Goal: Task Accomplishment & Management: Use online tool/utility

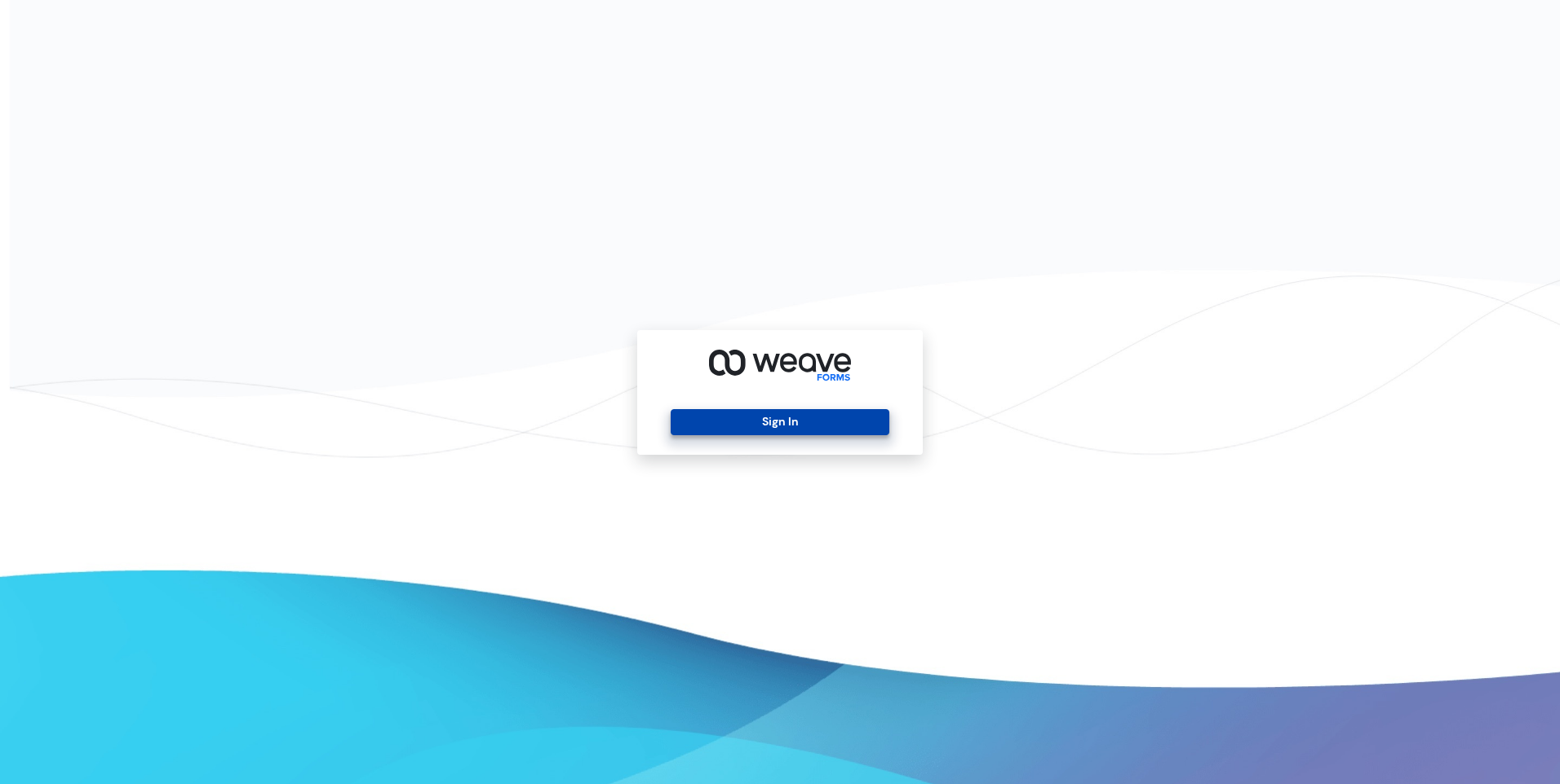
click at [811, 418] on button "Sign In" at bounding box center [780, 421] width 218 height 26
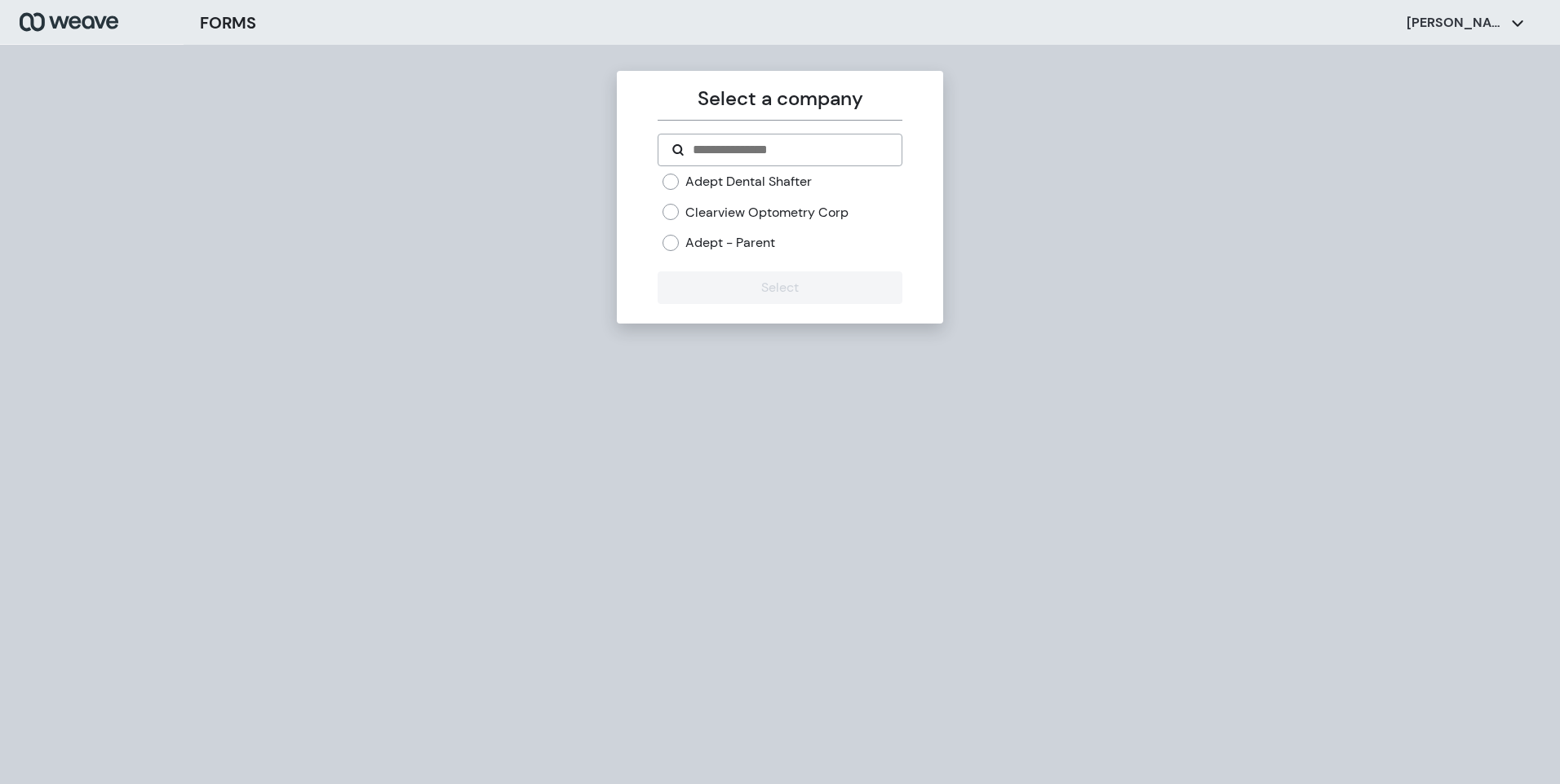
click at [735, 175] on label "Adept Dental Shafter" at bounding box center [749, 182] width 127 height 18
click at [821, 289] on button "Select" at bounding box center [779, 288] width 244 height 33
